Goal: Task Accomplishment & Management: Complete application form

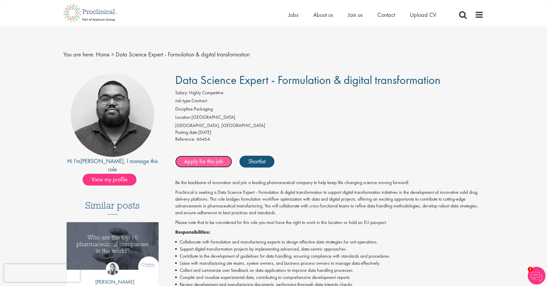
click at [215, 164] on link "Apply for this job" at bounding box center [203, 162] width 57 height 12
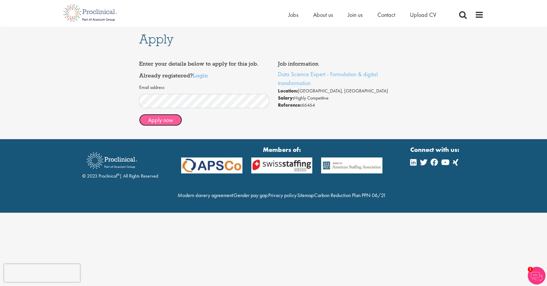
click at [169, 119] on button "Apply now" at bounding box center [160, 120] width 43 height 12
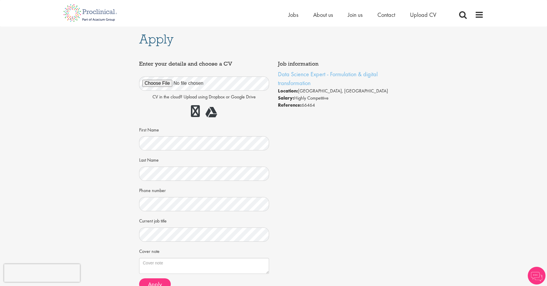
click at [330, 158] on div "Job information Data Science Expert - Formulation & digital transformation Loca…" at bounding box center [274, 176] width 278 height 237
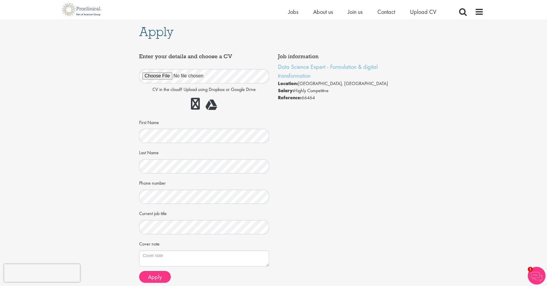
scroll to position [34, 0]
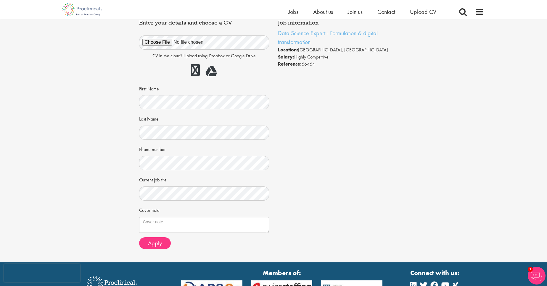
click at [78, 44] on div "Apply Job information Data Science Expert - Formulation & digital transformatio…" at bounding box center [273, 124] width 555 height 277
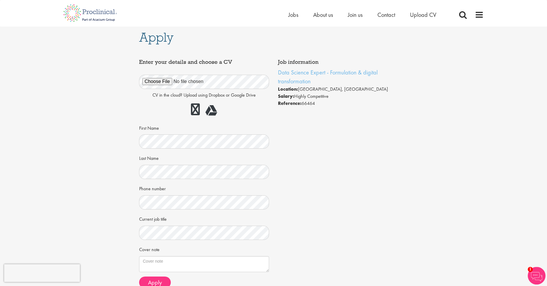
scroll to position [0, 0]
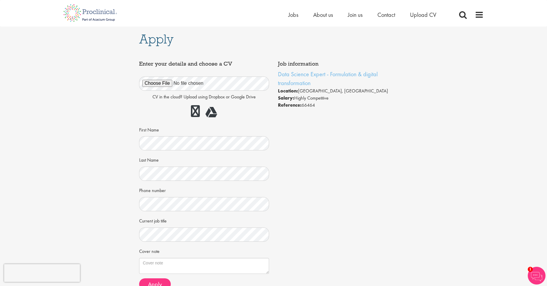
click at [88, 142] on div "Apply Job information Data Science Expert - Formulation & digital transformatio…" at bounding box center [273, 165] width 555 height 277
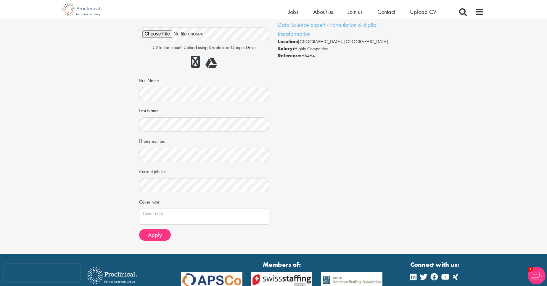
scroll to position [67, 0]
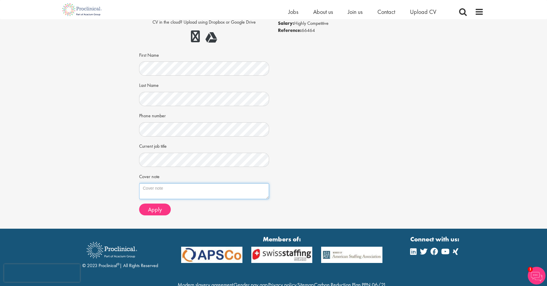
click at [182, 190] on textarea "Cover note" at bounding box center [204, 191] width 130 height 16
paste textarea "What if you brought on board someone who would like to settle in environments w…"
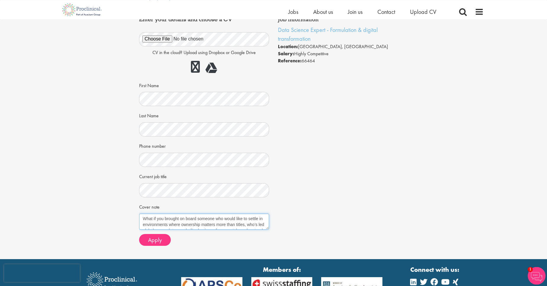
scroll to position [0, 0]
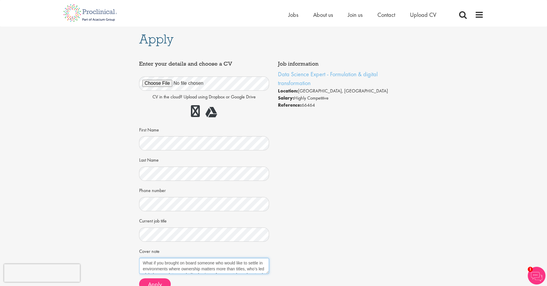
type textarea "What if you brought on board someone who would like to settle in environments w…"
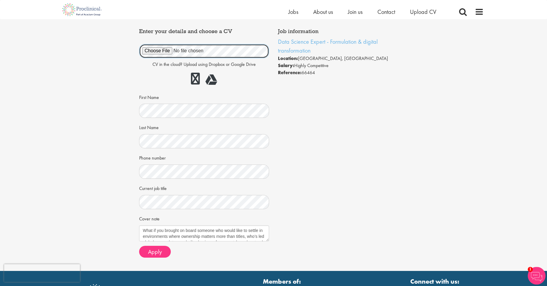
scroll to position [67, 0]
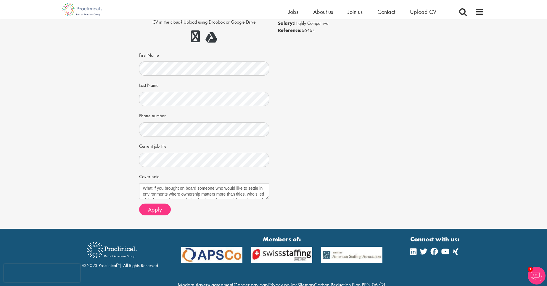
click at [122, 155] on div "Apply Job information Data Science Expert - Formulation & digital transformatio…" at bounding box center [273, 90] width 555 height 277
click at [196, 192] on textarea "What if you brought on board someone who would like to settle in environments w…" at bounding box center [204, 191] width 130 height 16
click at [90, 82] on div "Apply Job information Data Science Expert - Formulation & digital transformatio…" at bounding box center [273, 90] width 555 height 277
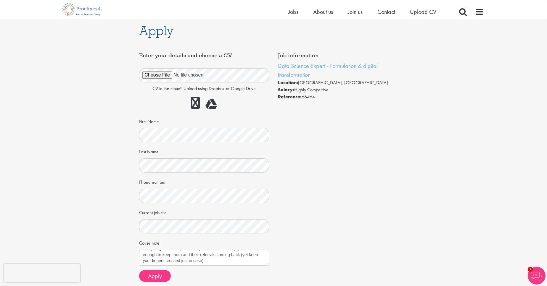
scroll to position [0, 0]
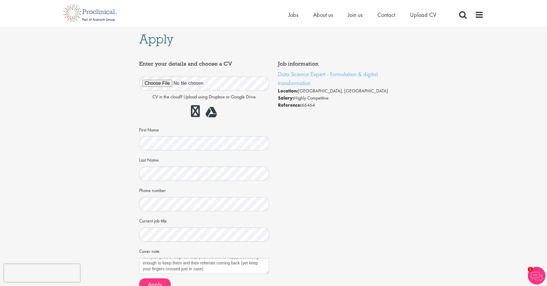
click at [84, 92] on div "Apply Job information Data Science Expert - Formulation & digital transformatio…" at bounding box center [273, 165] width 555 height 277
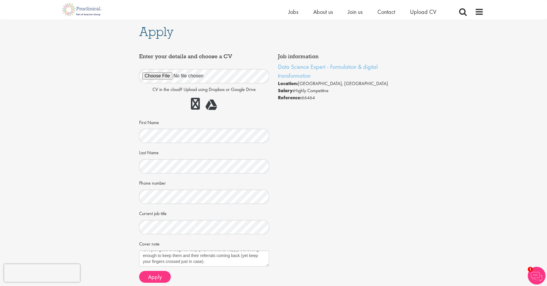
scroll to position [67, 0]
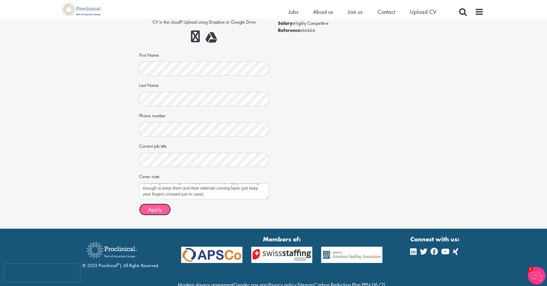
click at [150, 210] on span "Apply" at bounding box center [155, 210] width 14 height 8
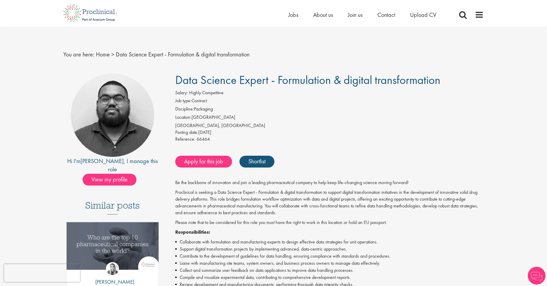
drag, startPoint x: 90, startPoint y: 161, endPoint x: 106, endPoint y: 161, distance: 16.6
click at [106, 161] on div "Hi I'm Ashley , I manage this role" at bounding box center [112, 165] width 98 height 17
copy div "Ashley ,"
click at [269, 91] on div "Salary: Highly Competitive" at bounding box center [329, 94] width 308 height 8
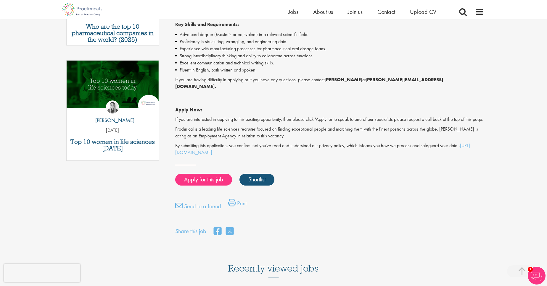
scroll to position [169, 0]
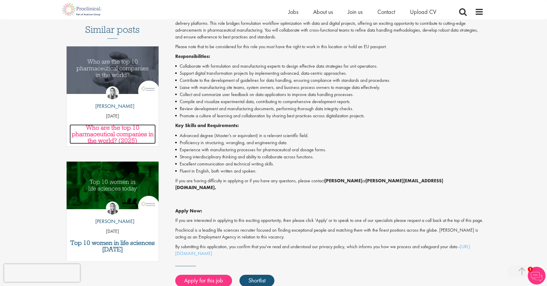
click at [110, 129] on h3 "Who are the top 10 pharmaceutical companies in the world? (2025)" at bounding box center [113, 135] width 86 height 20
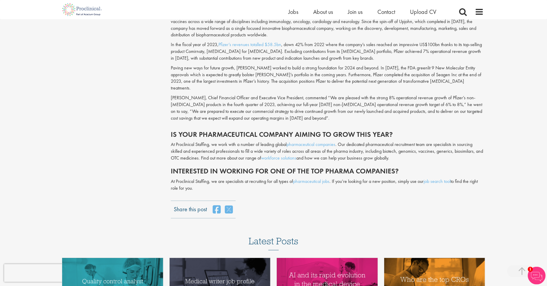
scroll to position [2141, 0]
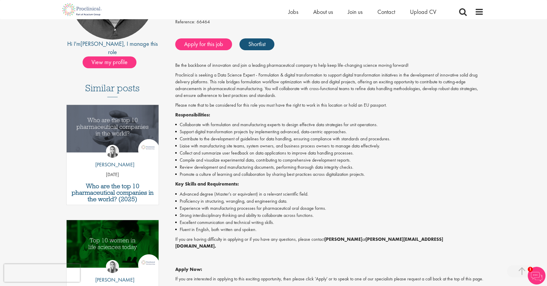
scroll to position [135, 0]
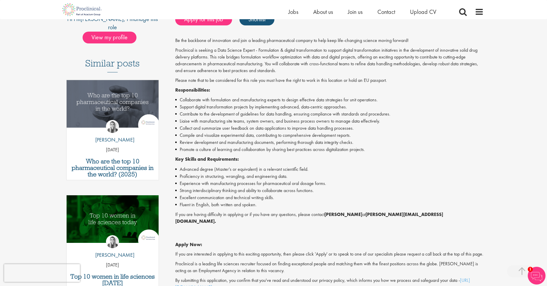
click at [225, 106] on li "Support digital transformation projects by implementing advanced, data-centric …" at bounding box center [329, 107] width 308 height 7
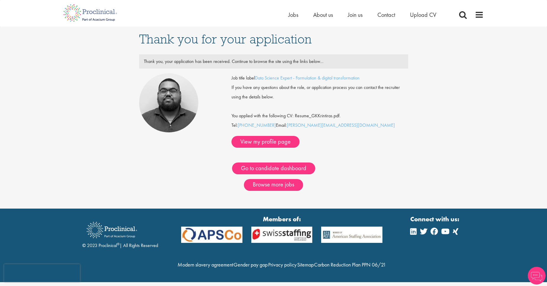
click at [208, 151] on div "Go to candidate dashboard" at bounding box center [274, 161] width 278 height 27
